Goal: Information Seeking & Learning: Find contact information

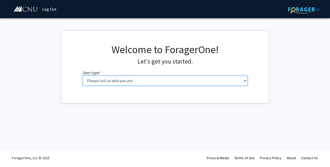
click at [134, 84] on select "Please tell us who you are Undergraduate Student Master's Student Doctoral Cand…" at bounding box center [165, 81] width 165 height 10
select select "1: undergrad"
click at [83, 76] on select "Please tell us who you are Undergraduate Student Master's Student Doctoral Cand…" at bounding box center [165, 81] width 165 height 10
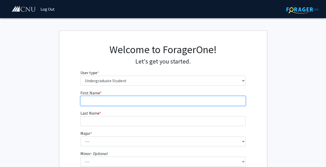
click at [130, 102] on input "First Name * required" at bounding box center [162, 101] width 165 height 10
type input "3"
type input "[PERSON_NAME]"
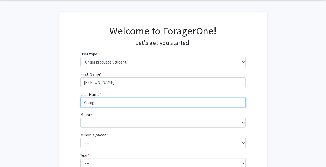
scroll to position [20, 0]
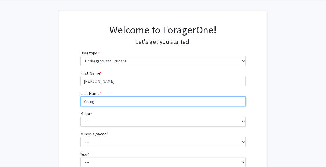
type input "Young"
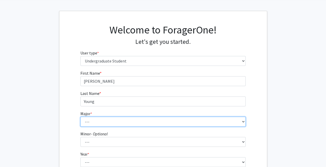
click at [108, 118] on select "--- Accounting Applied Physics Art History Biochemistry Biology Chemistry Class…" at bounding box center [162, 122] width 165 height 10
select select "6: 617"
click at [80, 117] on select "--- Accounting Applied Physics Art History Biochemistry Biology Chemistry Class…" at bounding box center [162, 122] width 165 height 10
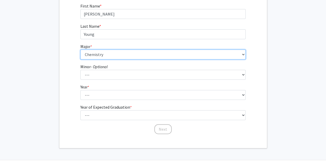
scroll to position [89, 0]
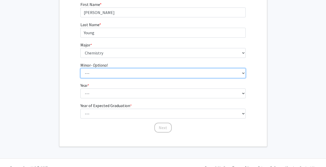
click at [99, 76] on select "--- African American Studies American Studies Anthropology Asian Studies Busine…" at bounding box center [162, 73] width 165 height 10
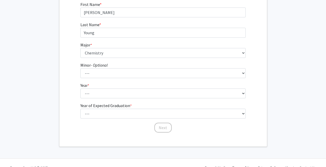
click at [71, 84] on div "First Name * required [PERSON_NAME] Last Name * required [PERSON_NAME] Major * …" at bounding box center [163, 67] width 208 height 132
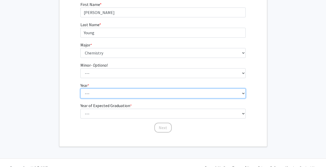
click at [84, 91] on select "--- First-year Sophomore Junior Senior Postbaccalaureate Certificate" at bounding box center [162, 94] width 165 height 10
select select "2: sophomore"
click at [80, 89] on select "--- First-year Sophomore Junior Senior Postbaccalaureate Certificate" at bounding box center [162, 94] width 165 height 10
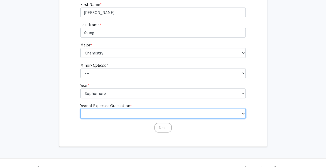
click at [104, 110] on select "--- 2025 2026 2027 2028 2029 2030 2031 2032 2033 2034" at bounding box center [162, 114] width 165 height 10
select select "4: 2028"
click at [80, 109] on select "--- 2025 2026 2027 2028 2029 2030 2031 2032 2033 2034" at bounding box center [162, 114] width 165 height 10
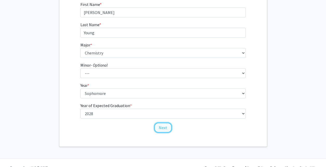
click at [165, 129] on button "Next" at bounding box center [162, 128] width 17 height 10
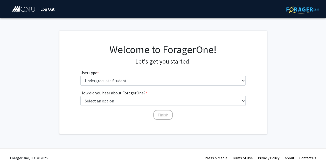
scroll to position [0, 0]
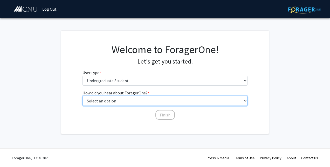
click at [130, 100] on select "Select an option Peer/student recommendation Faculty/staff recommendation Unive…" at bounding box center [165, 101] width 165 height 10
select select "2: faculty_recommendation"
click at [83, 96] on select "Select an option Peer/student recommendation Faculty/staff recommendation Unive…" at bounding box center [165, 101] width 165 height 10
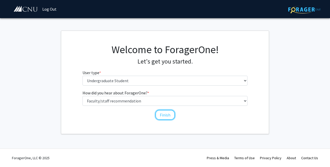
drag, startPoint x: 161, startPoint y: 115, endPoint x: 137, endPoint y: 118, distance: 24.6
click at [137, 118] on div "How did you hear about ForagerOne? * required Select an option Peer/student rec…" at bounding box center [165, 105] width 173 height 31
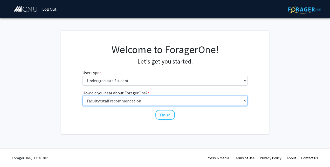
click at [129, 101] on select "Select an option Peer/student recommendation Faculty/staff recommendation Unive…" at bounding box center [165, 101] width 165 height 10
click at [128, 100] on select "Select an option Peer/student recommendation Faculty/staff recommendation Unive…" at bounding box center [165, 101] width 165 height 10
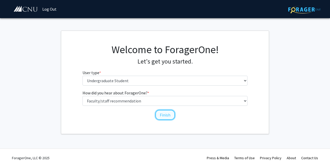
click at [163, 112] on button "Finish" at bounding box center [164, 115] width 19 height 10
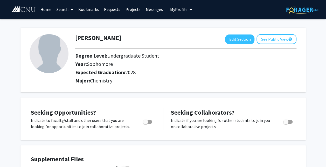
click at [63, 9] on link "Search" at bounding box center [65, 9] width 22 height 18
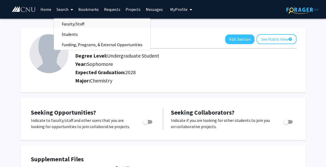
click at [72, 22] on span "Faculty/Staff" at bounding box center [73, 24] width 38 height 10
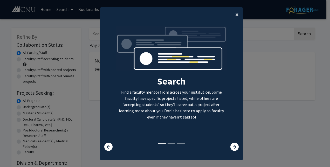
click at [235, 16] on span "×" at bounding box center [236, 14] width 3 height 8
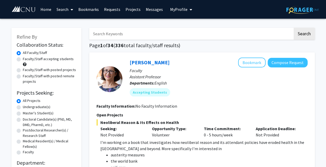
click at [161, 38] on input "Search Keywords" at bounding box center [191, 34] width 204 height 12
type input "liskin"
click at [294, 28] on button "Search" at bounding box center [304, 34] width 21 height 12
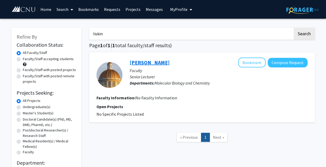
click at [144, 62] on link "[PERSON_NAME]" at bounding box center [150, 62] width 40 height 6
type input "l"
click at [294, 28] on button "Search" at bounding box center [304, 34] width 21 height 12
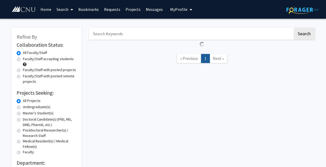
click at [294, 28] on button "Search" at bounding box center [304, 34] width 21 height 12
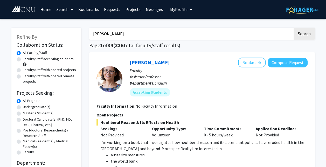
click at [294, 28] on button "Search" at bounding box center [304, 34] width 21 height 12
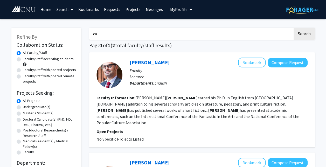
type input "c"
click at [294, 28] on button "Search" at bounding box center [304, 34] width 21 height 12
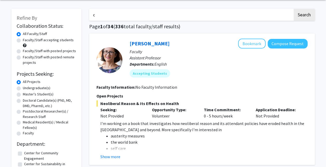
scroll to position [19, 0]
type input "chemistry"
click at [294, 9] on button "Search" at bounding box center [304, 15] width 21 height 12
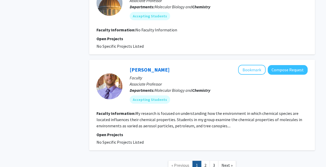
scroll to position [952, 0]
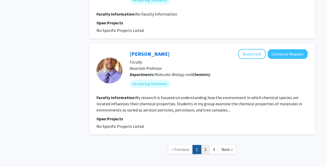
click at [205, 145] on link "2" at bounding box center [205, 149] width 9 height 9
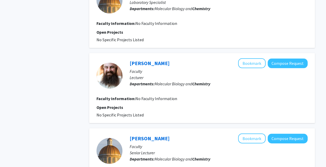
scroll to position [716, 0]
click at [150, 60] on link "[PERSON_NAME]" at bounding box center [150, 63] width 40 height 6
